Goal: Book appointment/travel/reservation

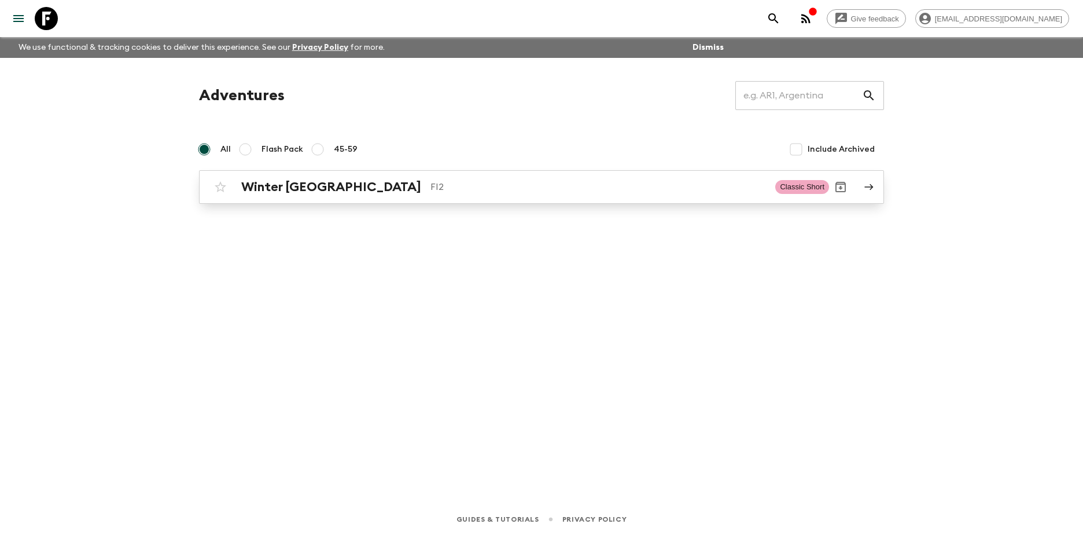
click at [312, 191] on h2 "Winter [GEOGRAPHIC_DATA]" at bounding box center [331, 186] width 180 height 15
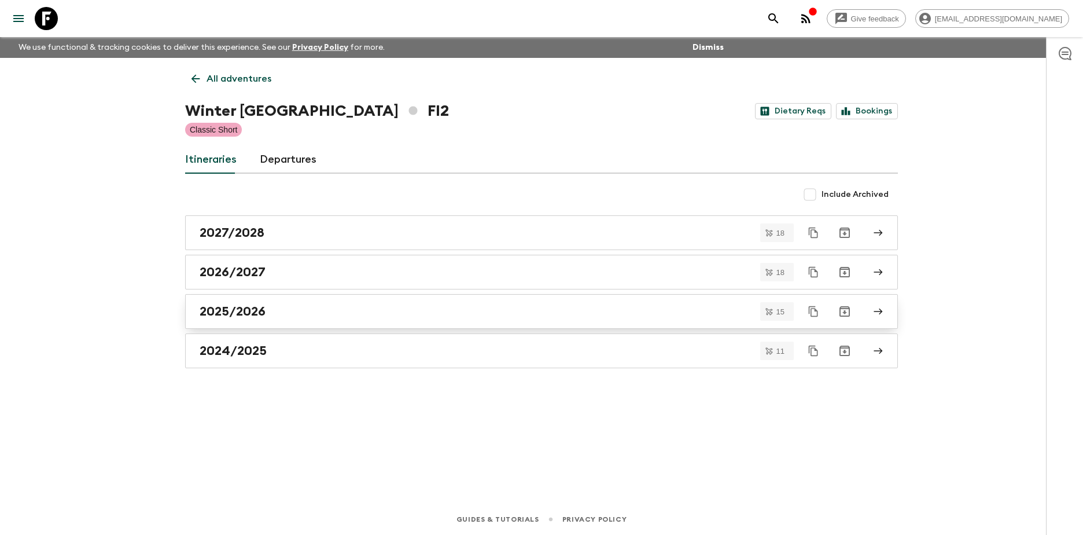
click at [242, 312] on h2 "2025/2026" at bounding box center [233, 311] width 66 height 15
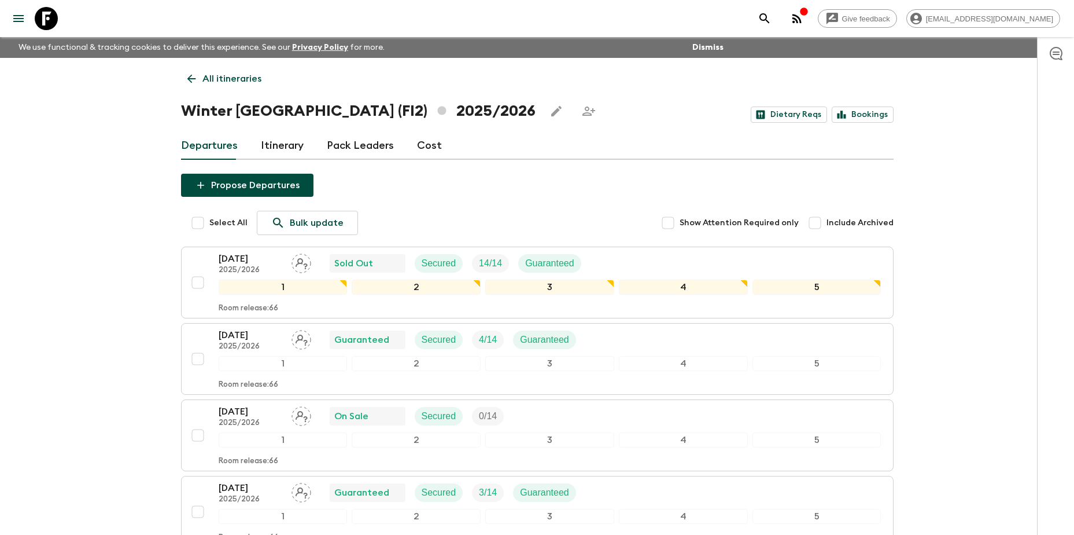
click at [216, 74] on p "All itineraries" at bounding box center [231, 79] width 59 height 14
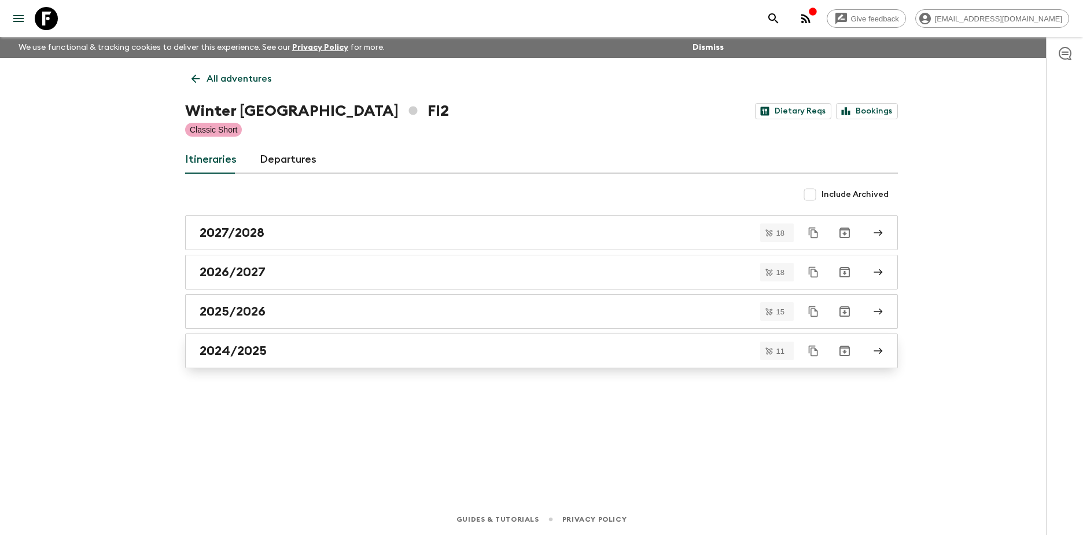
click at [259, 348] on h2 "2024/2025" at bounding box center [233, 350] width 67 height 15
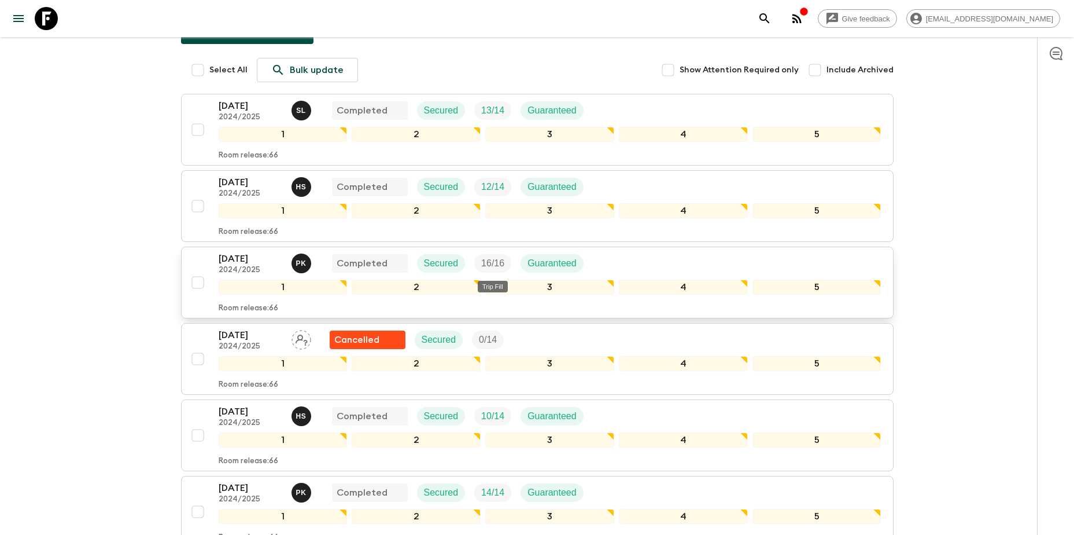
scroll to position [174, 0]
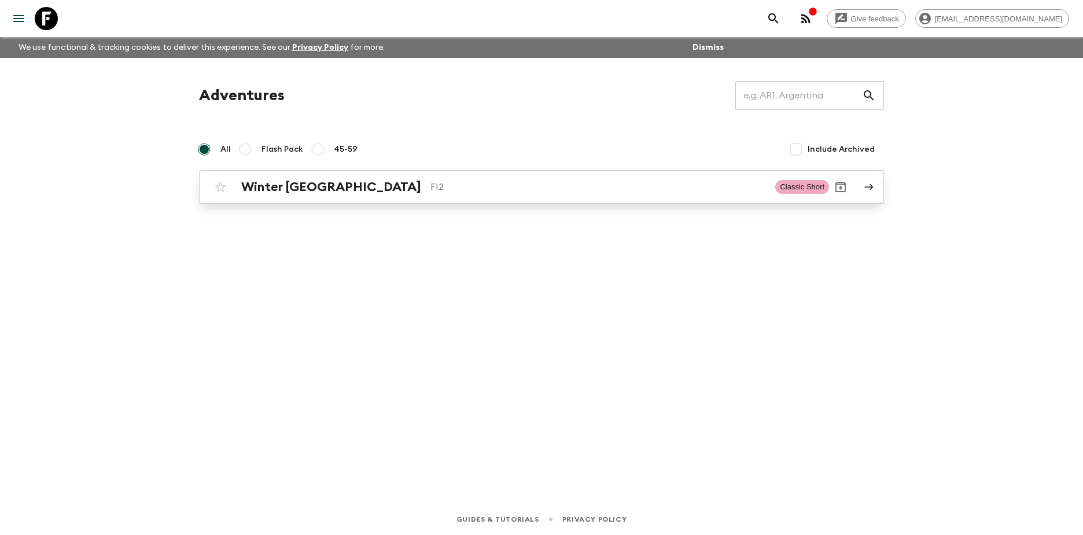
click at [304, 187] on h2 "Winter [GEOGRAPHIC_DATA]" at bounding box center [331, 186] width 180 height 15
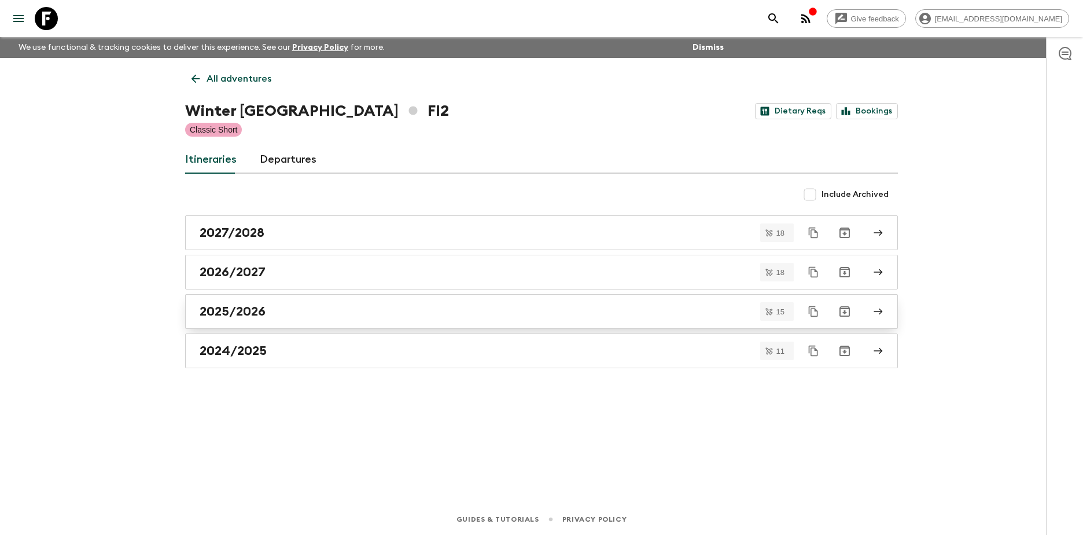
click at [241, 310] on h2 "2025/2026" at bounding box center [233, 311] width 66 height 15
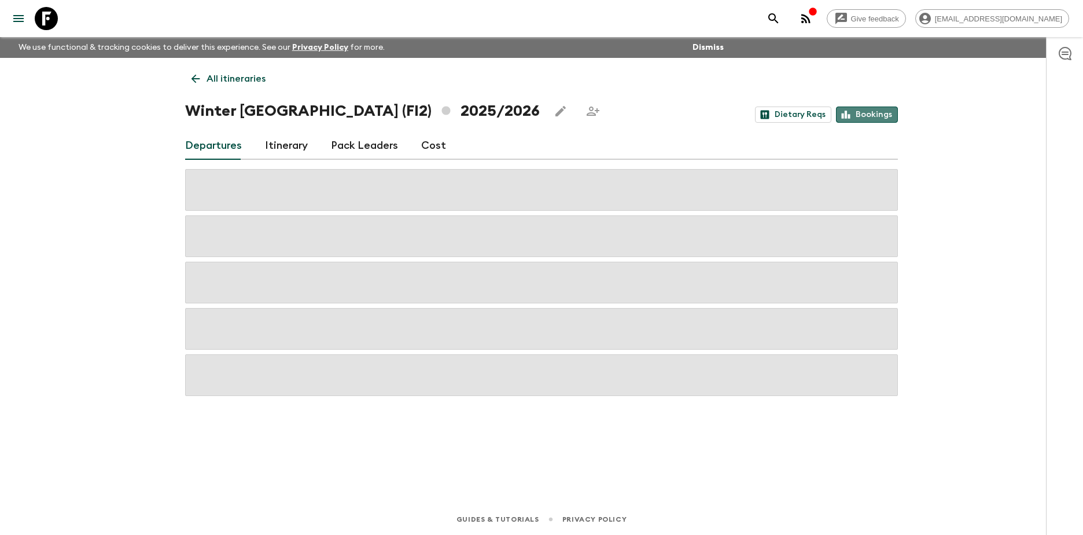
click at [885, 108] on link "Bookings" at bounding box center [867, 114] width 62 height 16
